Goal: Task Accomplishment & Management: Complete application form

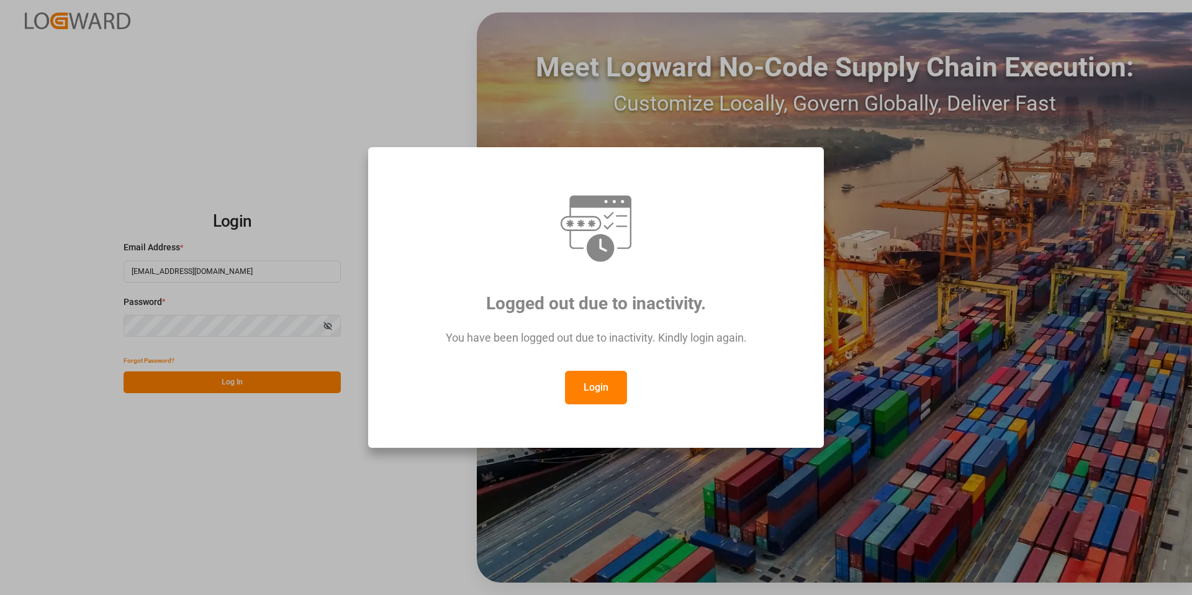
drag, startPoint x: 634, startPoint y: 378, endPoint x: 626, endPoint y: 380, distance: 8.9
click at [632, 379] on div "Login" at bounding box center [596, 388] width 410 height 34
click at [615, 386] on button "Login" at bounding box center [596, 388] width 62 height 34
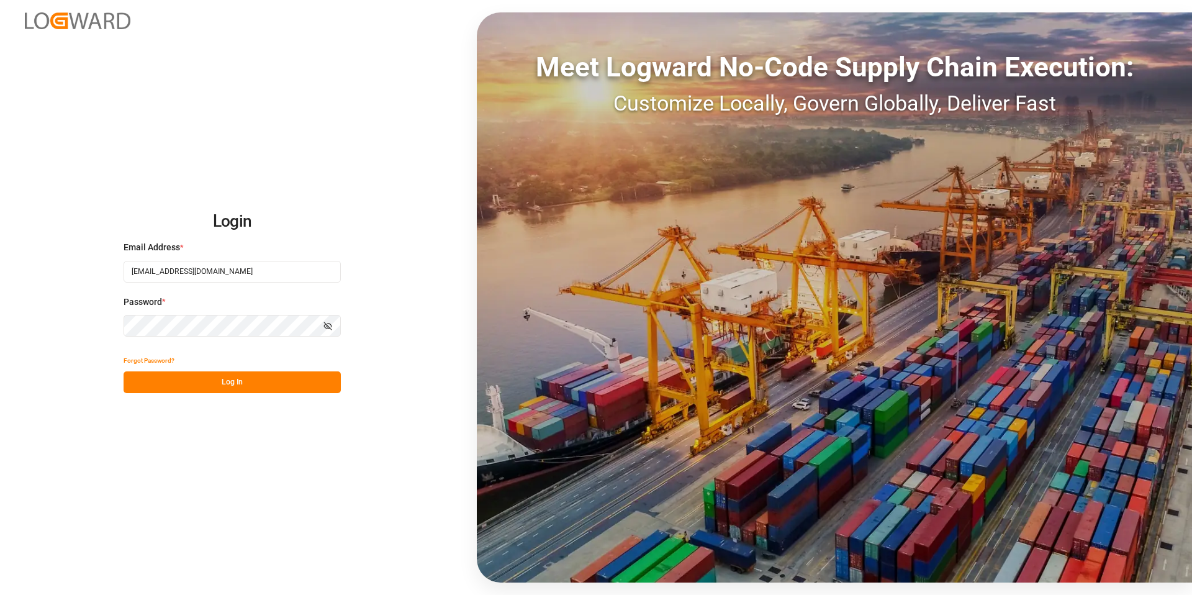
click at [225, 376] on button "Log In" at bounding box center [232, 382] width 217 height 22
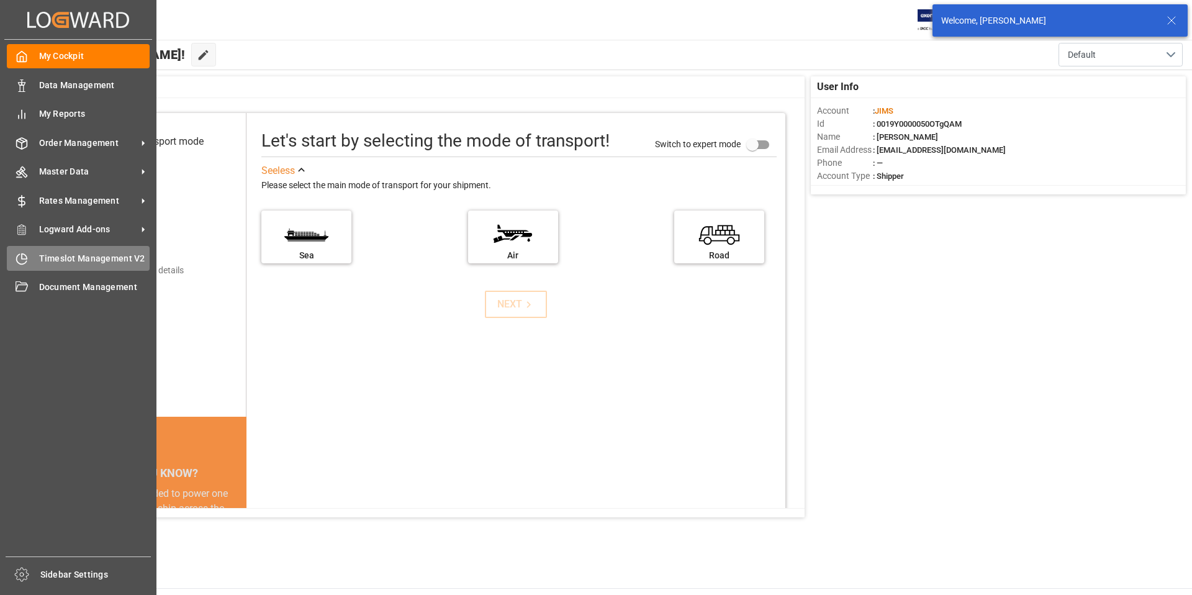
click at [104, 258] on span "Timeslot Management V2" at bounding box center [94, 258] width 111 height 13
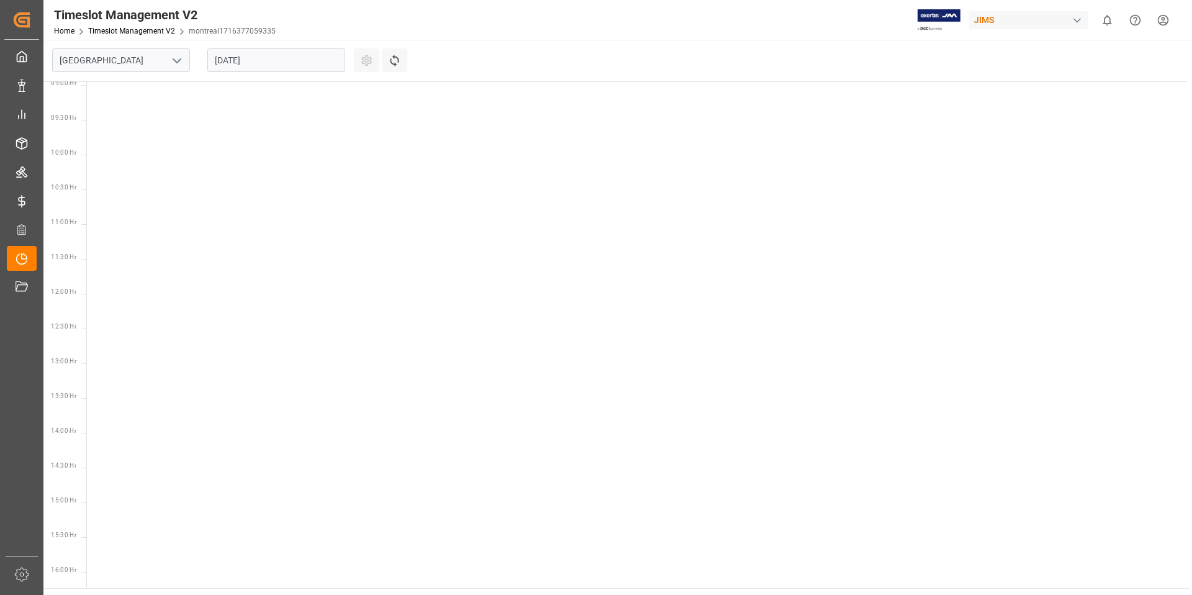
scroll to position [644, 0]
click at [179, 60] on polyline "open menu" at bounding box center [176, 61] width 7 height 4
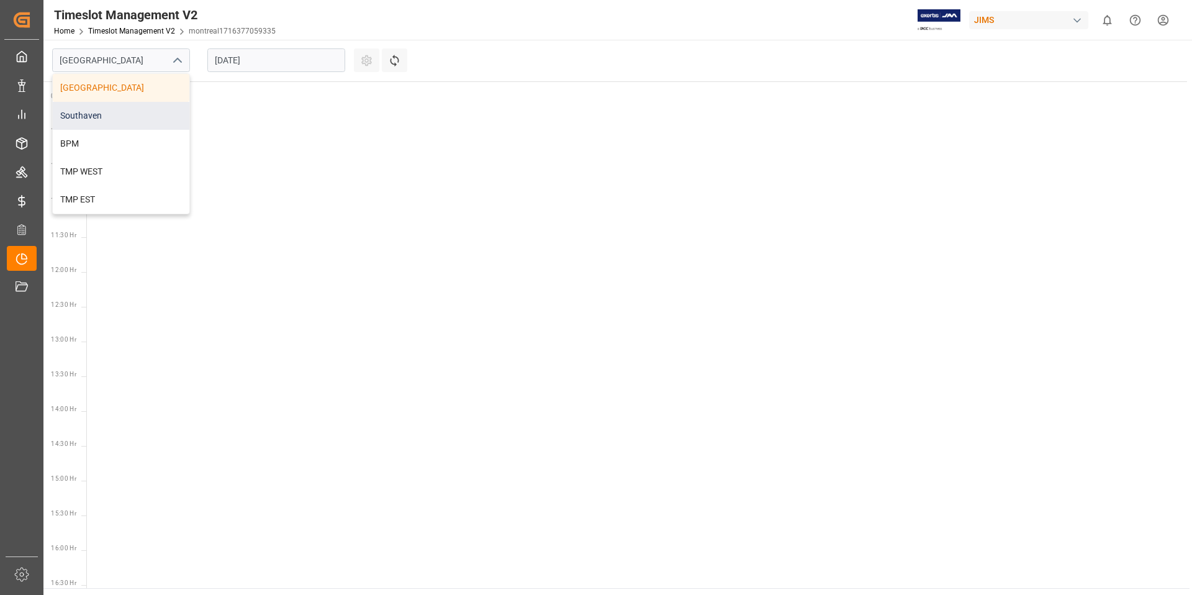
click at [106, 116] on div "Southaven" at bounding box center [121, 116] width 137 height 28
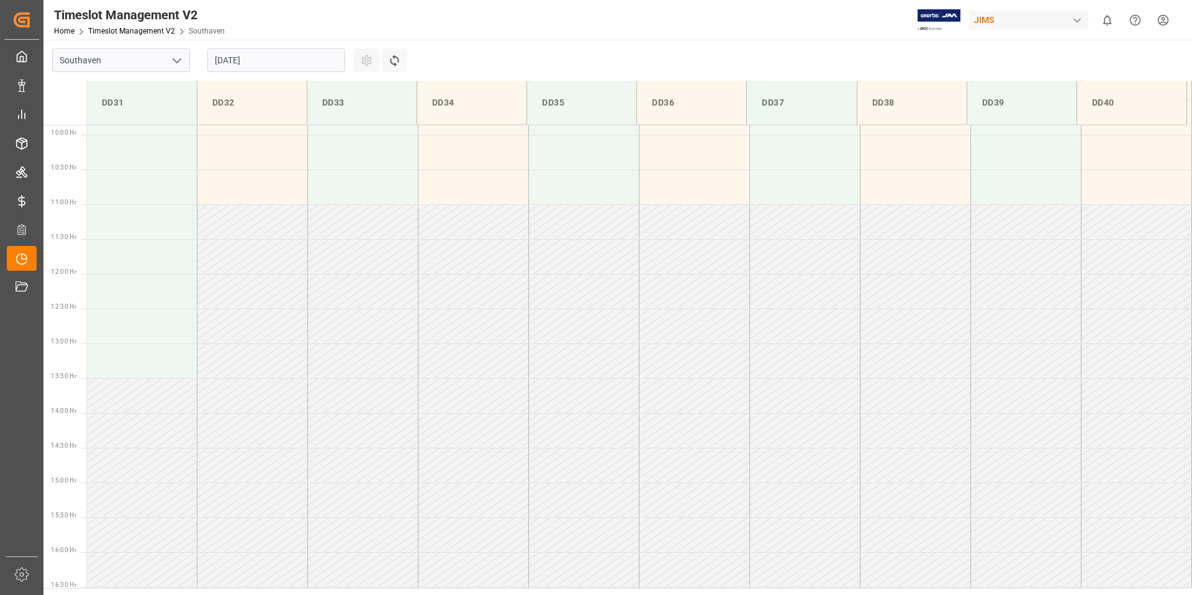
scroll to position [687, 0]
click at [281, 56] on input "[DATE]" at bounding box center [276, 60] width 138 height 24
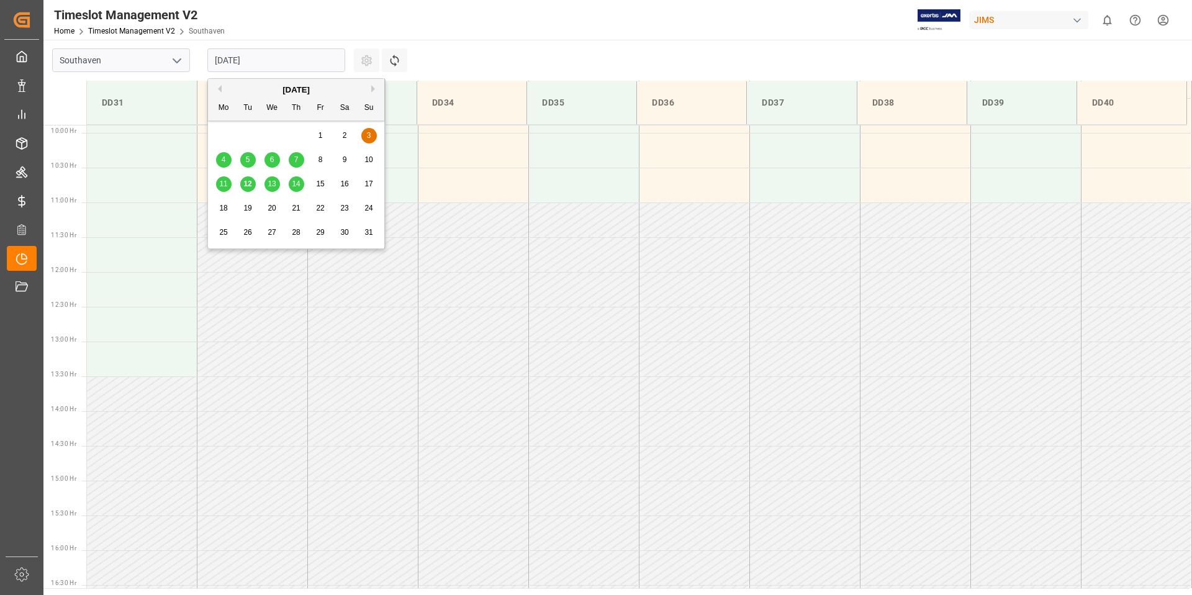
click at [274, 185] on span "13" at bounding box center [272, 183] width 8 height 9
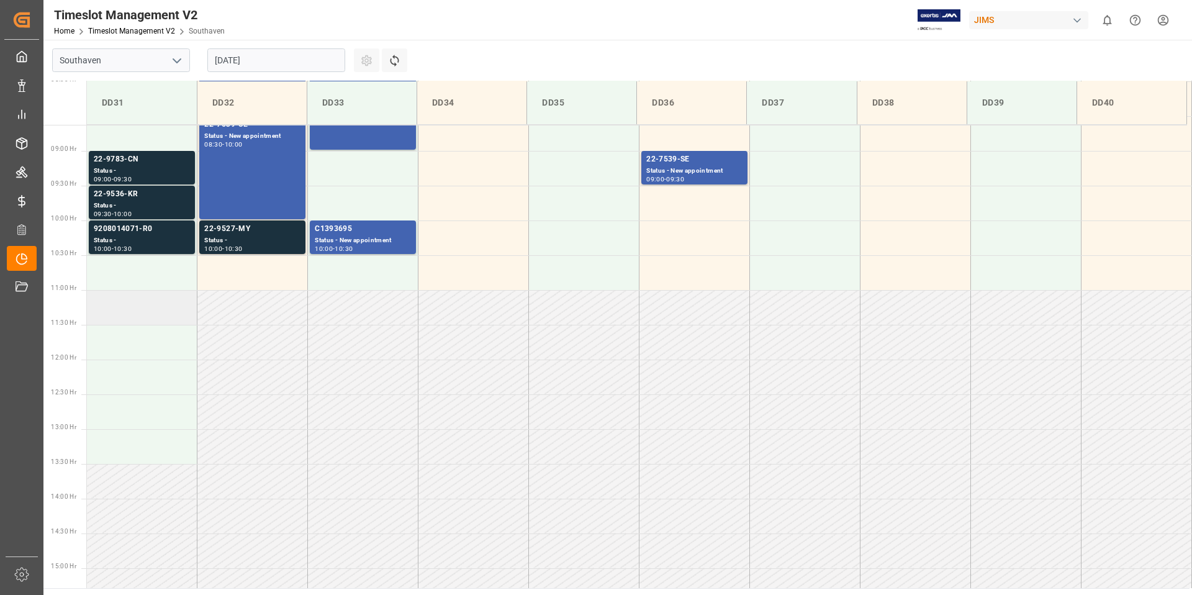
scroll to position [598, 0]
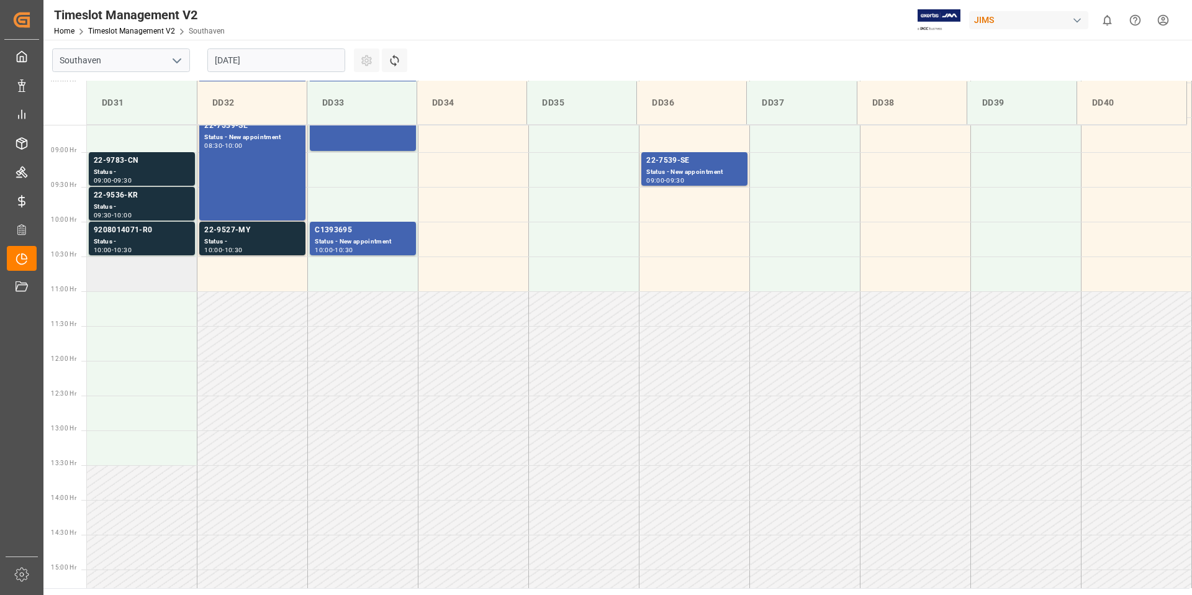
click at [140, 274] on td at bounding box center [142, 273] width 111 height 35
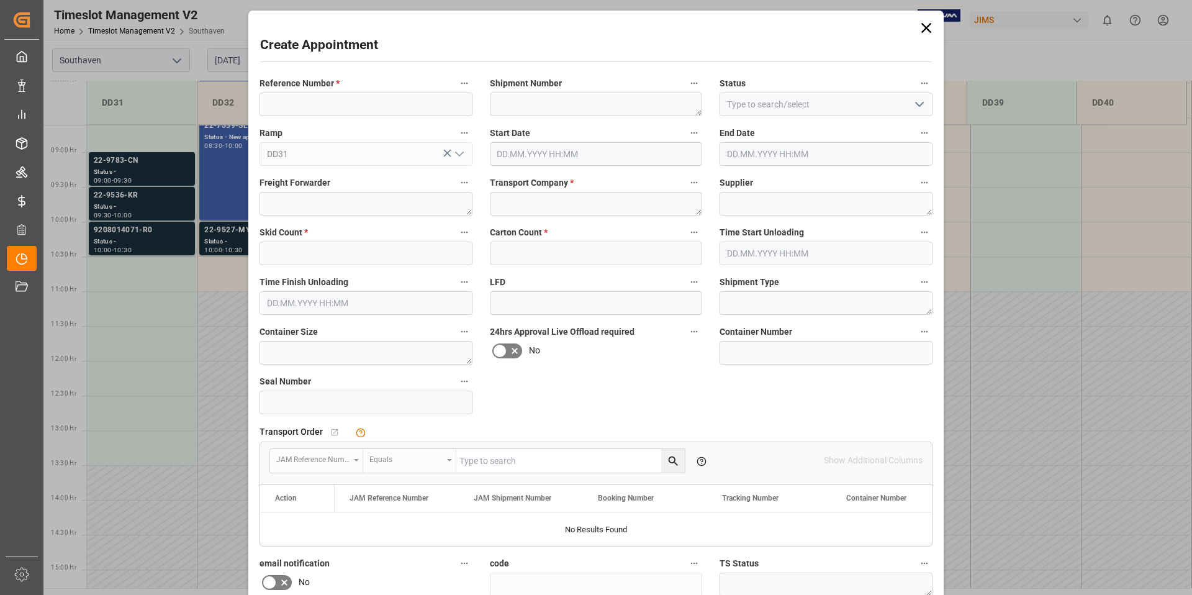
type input "[DATE] 10:30"
type input "[DATE] 11:00"
paste input "22-9595-JP"
type input "22-9595-JP"
click at [565, 207] on textarea at bounding box center [596, 204] width 213 height 24
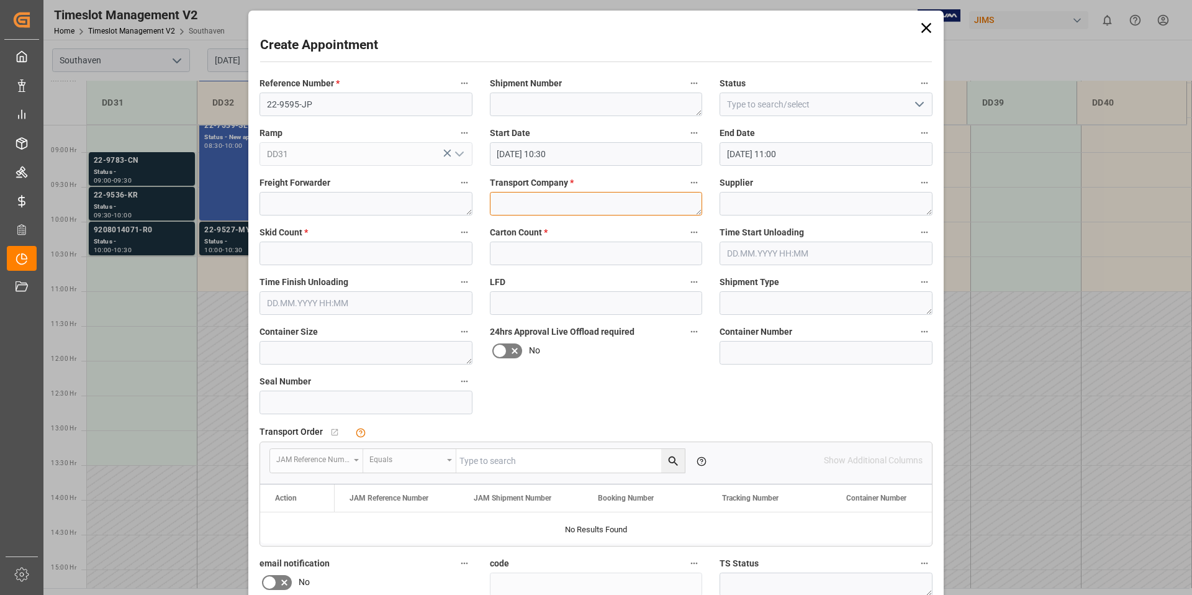
type textarea "f"
type textarea "F&W"
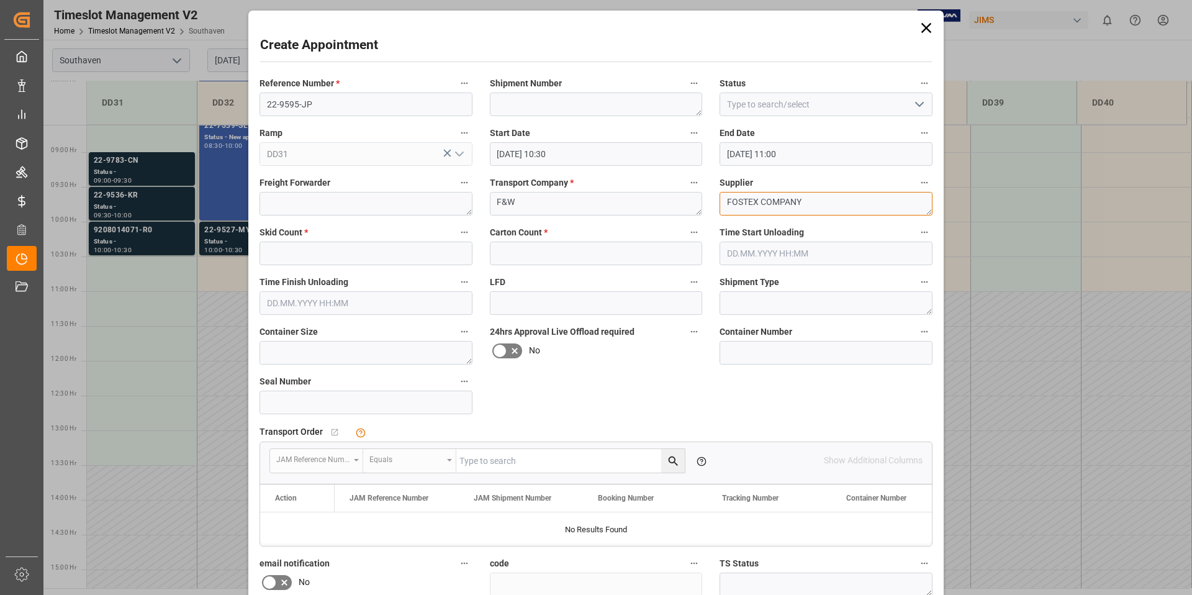
type textarea "FOSTEX COMPANY"
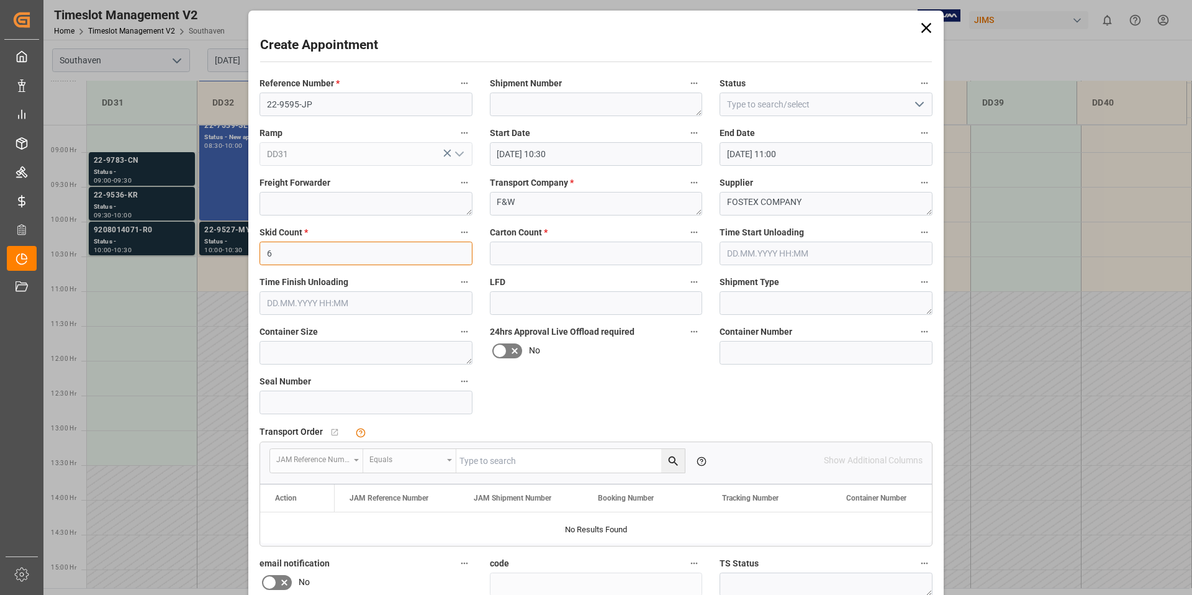
type input "6"
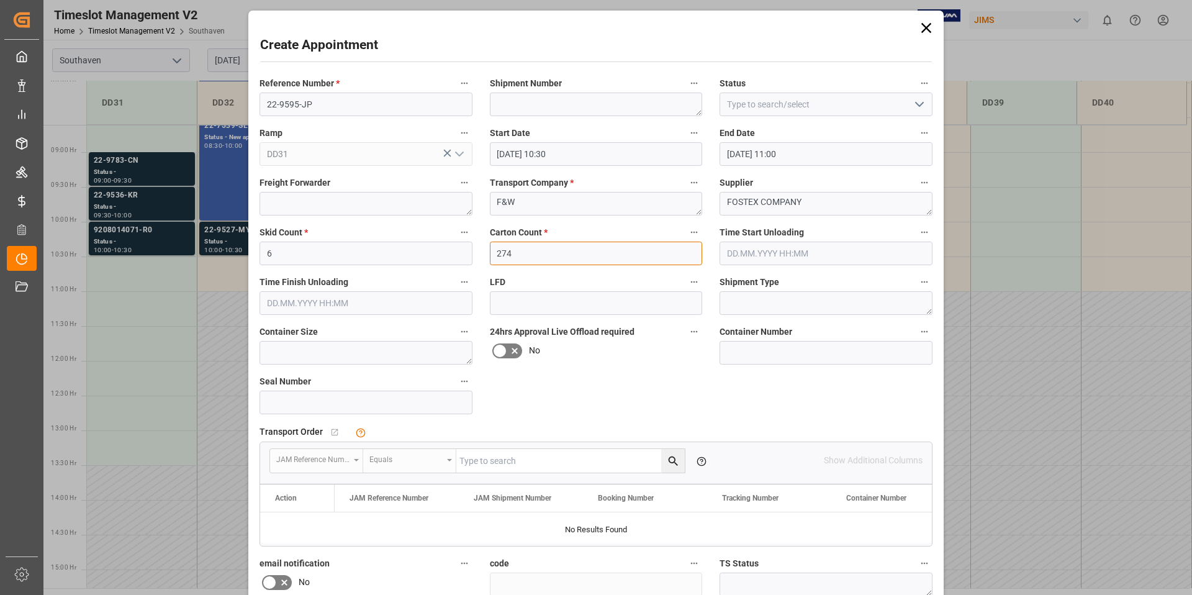
type input "274"
click at [801, 427] on div "Transport Order   No child Object linked" at bounding box center [596, 432] width 673 height 19
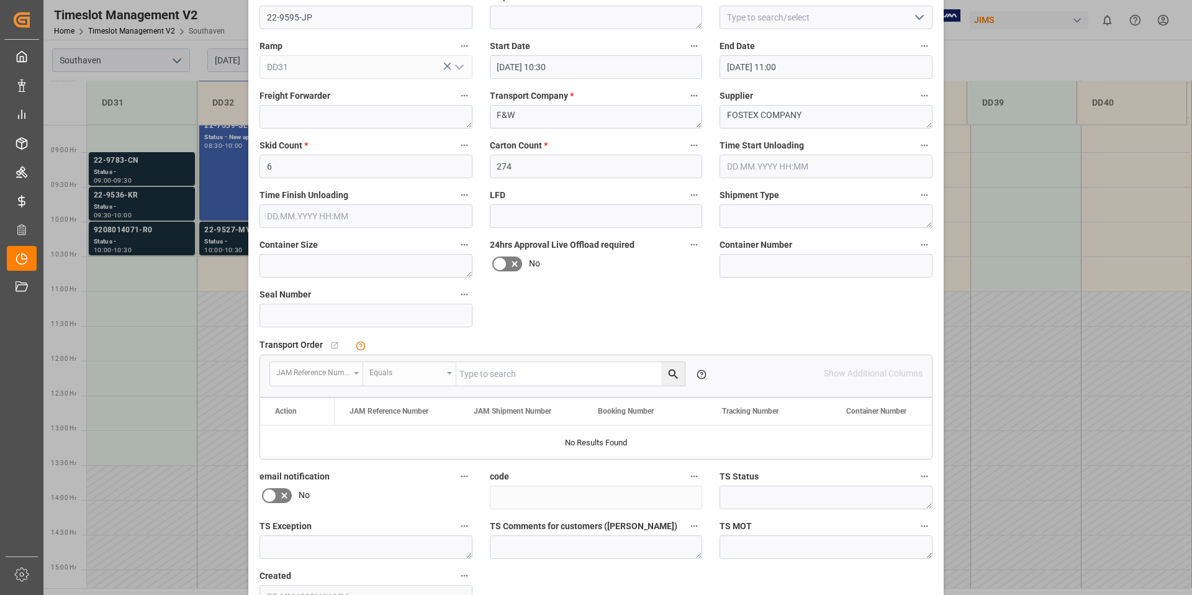
scroll to position [164, 0]
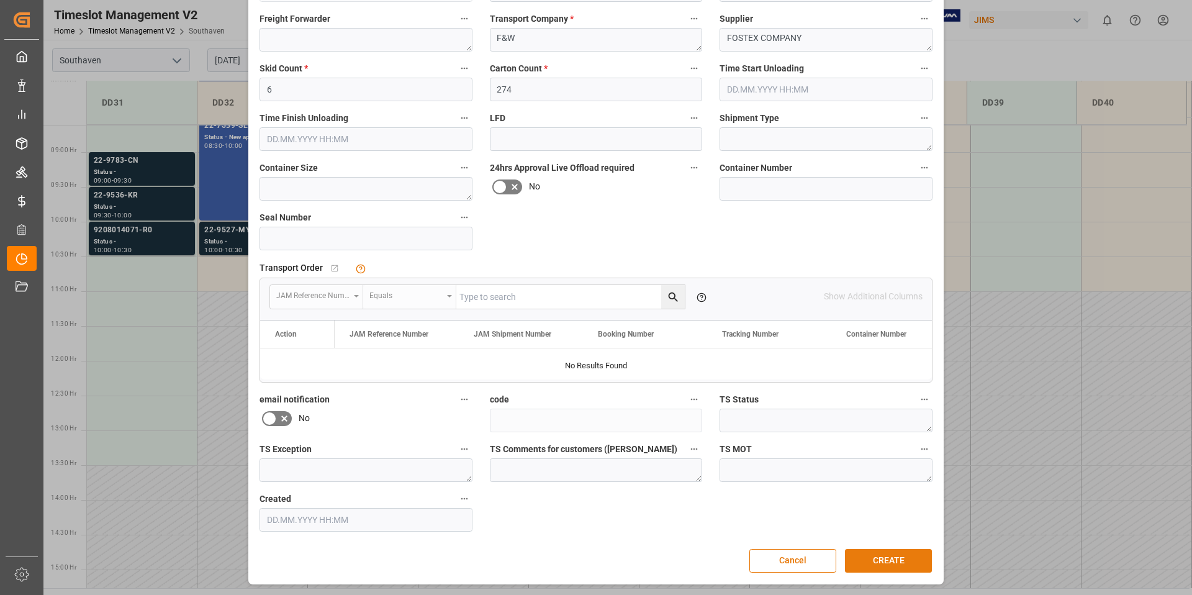
click at [906, 567] on button "CREATE" at bounding box center [888, 561] width 87 height 24
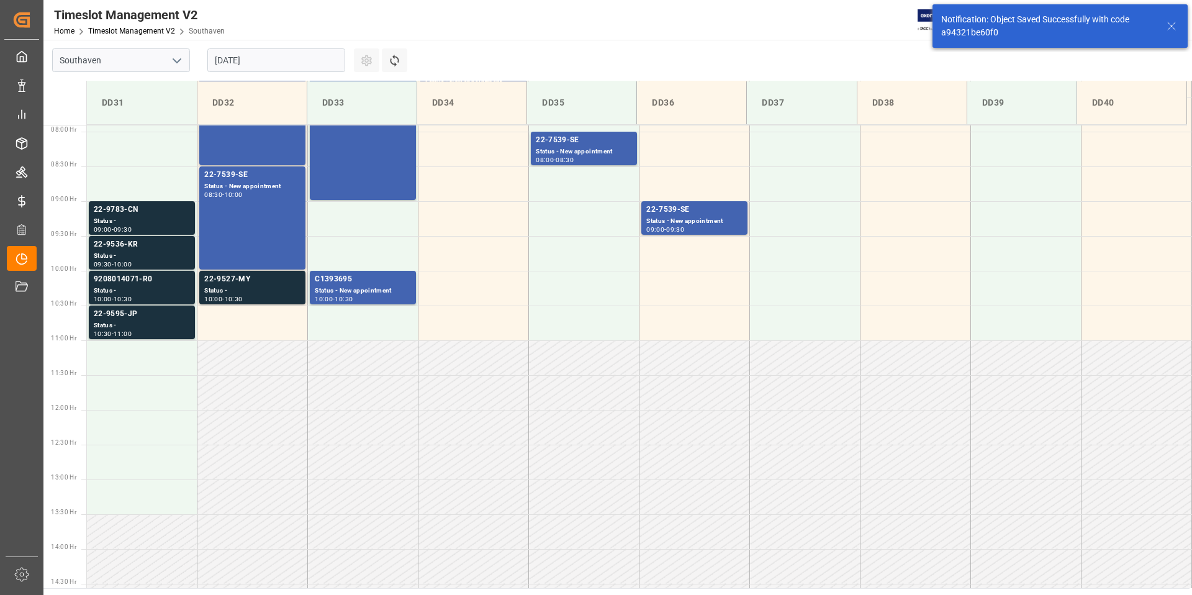
scroll to position [574, 0]
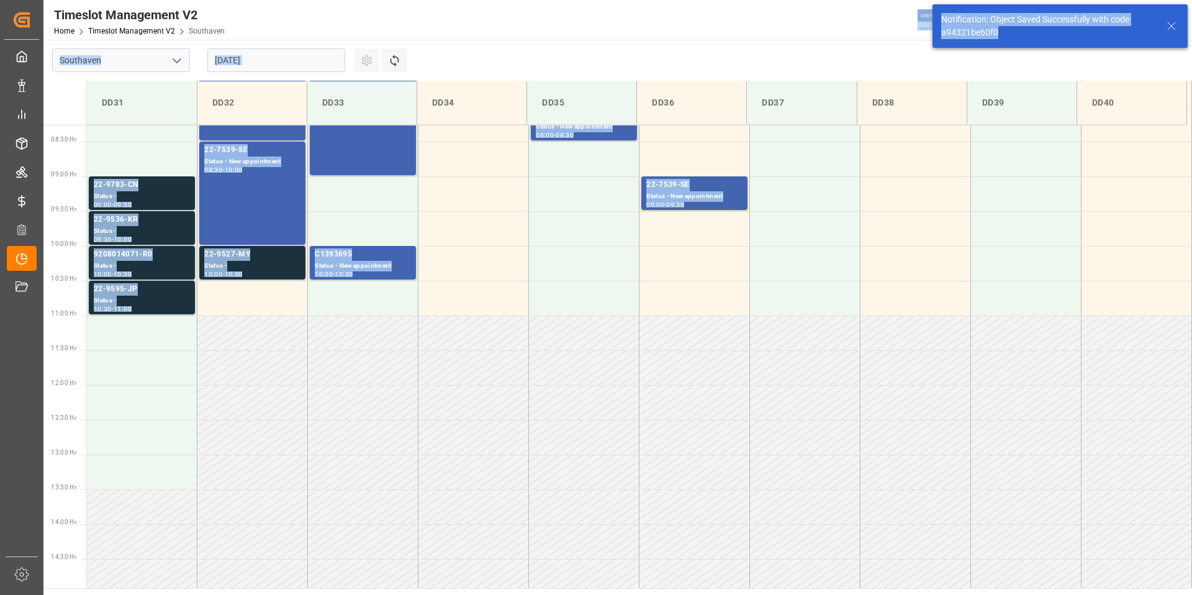
drag, startPoint x: 1007, startPoint y: 32, endPoint x: 924, endPoint y: 35, distance: 83.3
click at [924, 35] on body "Created by potrace 1.15, written by [PERSON_NAME] [DATE]-[DATE] Created by potr…" at bounding box center [596, 297] width 1192 height 595
click at [1004, 34] on div "Notification: Object Saved Successfully with code a94321be60f0" at bounding box center [1048, 26] width 214 height 26
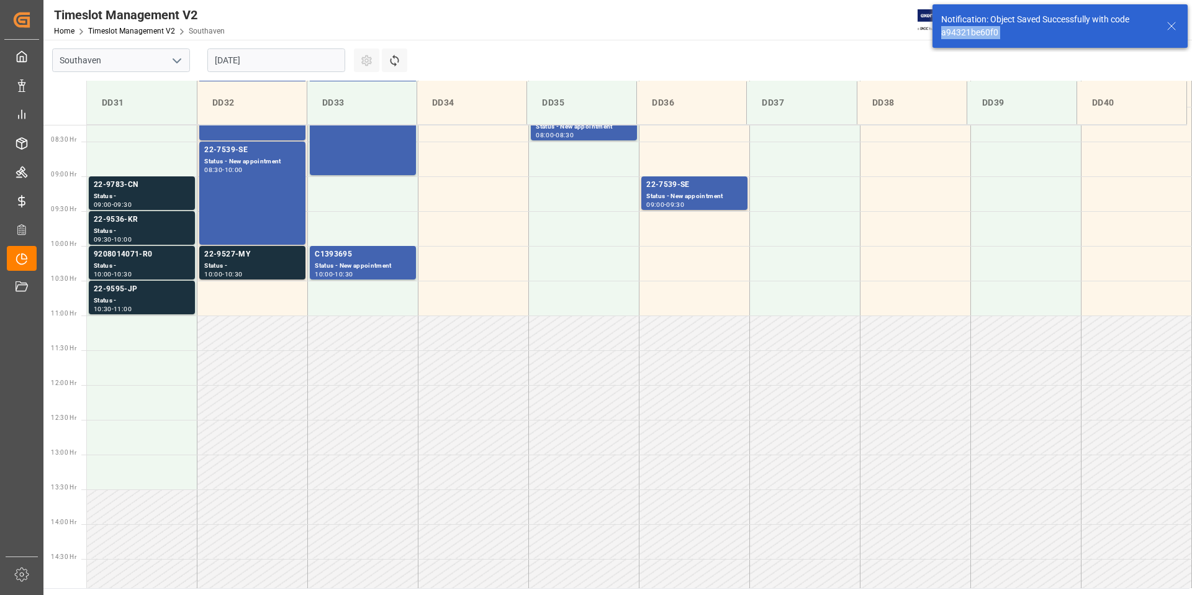
drag, startPoint x: 1004, startPoint y: 34, endPoint x: 947, endPoint y: 34, distance: 56.5
click at [947, 34] on div "Notification: Object Saved Successfully with code a94321be60f0" at bounding box center [1048, 26] width 214 height 26
